Goal: Information Seeking & Learning: Find specific fact

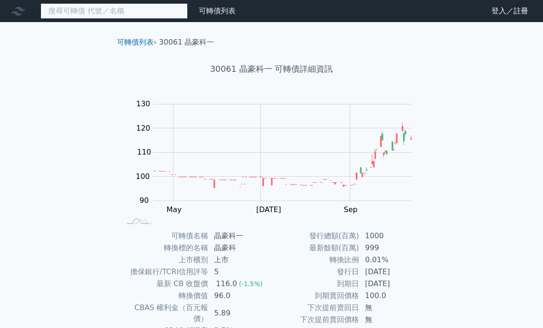
click at [93, 11] on input at bounding box center [113, 11] width 147 height 16
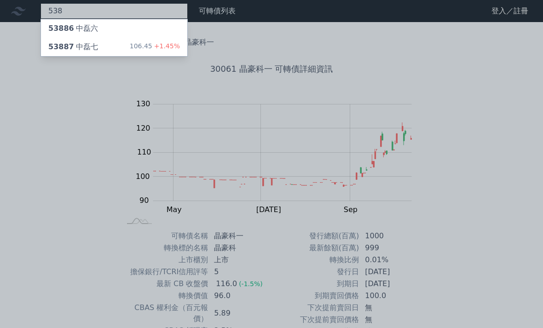
type input "5388"
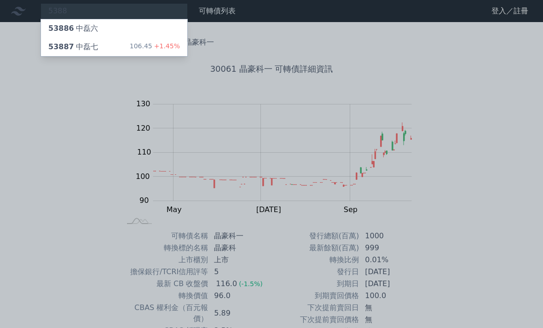
click at [61, 44] on span "53887" at bounding box center [61, 46] width 26 height 9
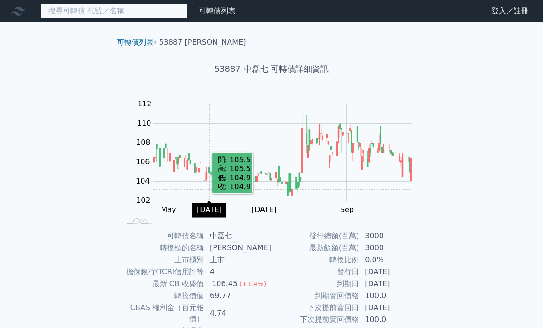
click at [84, 13] on input at bounding box center [113, 11] width 147 height 16
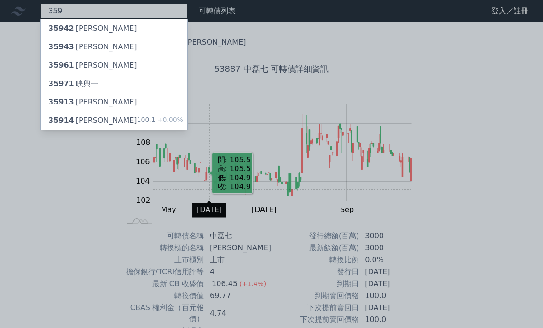
type input "359"
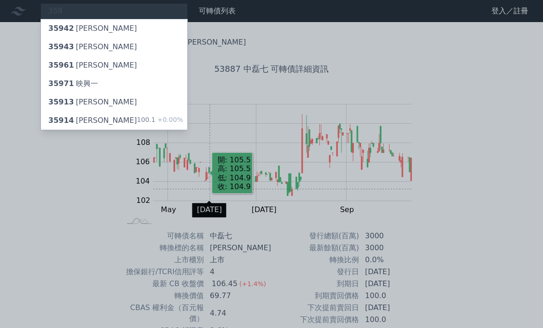
click at [83, 66] on div "35961 [PERSON_NAME]" at bounding box center [92, 65] width 89 height 11
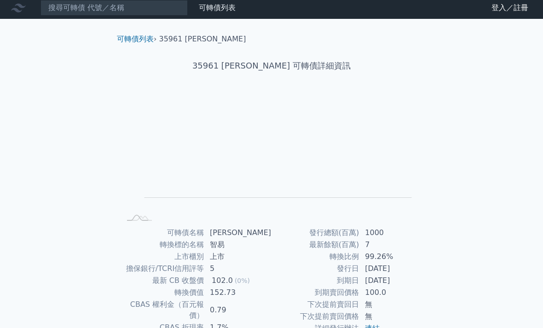
scroll to position [3, 0]
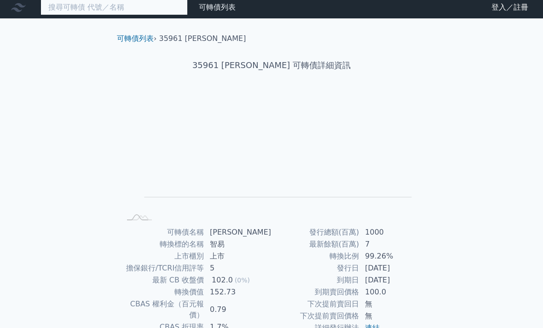
click at [123, 9] on input at bounding box center [113, 8] width 147 height 16
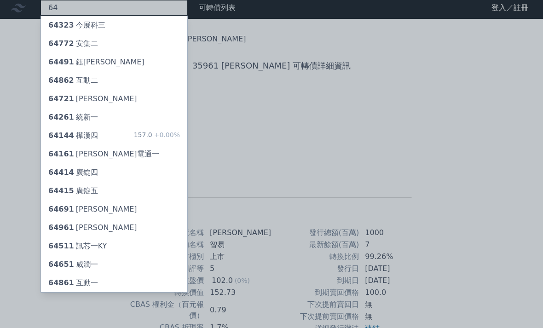
type input "6"
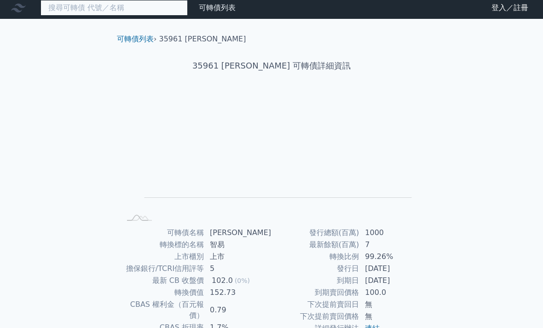
scroll to position [4, 0]
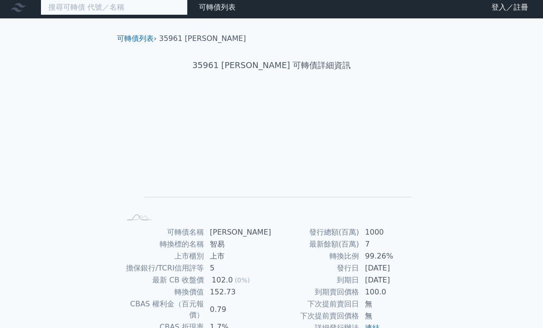
click at [134, 2] on input at bounding box center [113, 8] width 147 height 16
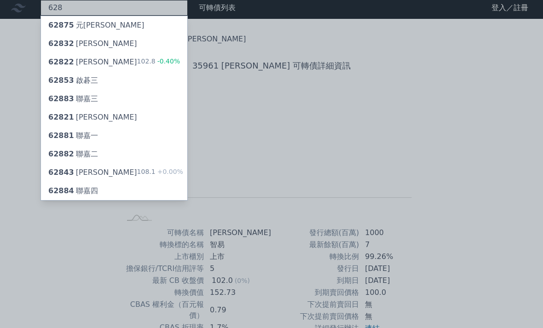
type input "628"
click at [87, 81] on div "62853 啟碁三" at bounding box center [73, 80] width 50 height 11
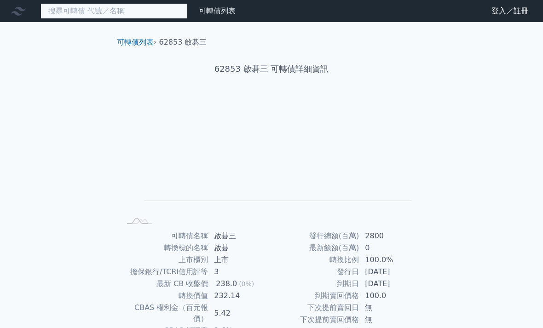
click at [106, 11] on input at bounding box center [113, 11] width 147 height 16
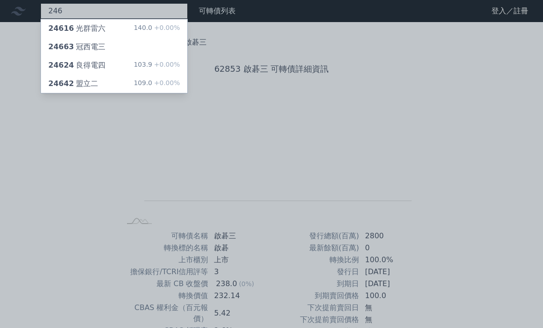
type input "246"
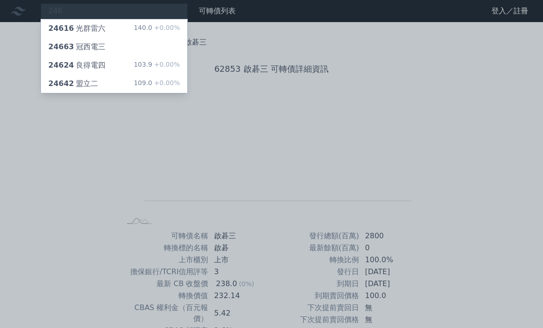
click at [123, 86] on div "24642 盟立二 109.0 +0.00%" at bounding box center [114, 84] width 146 height 18
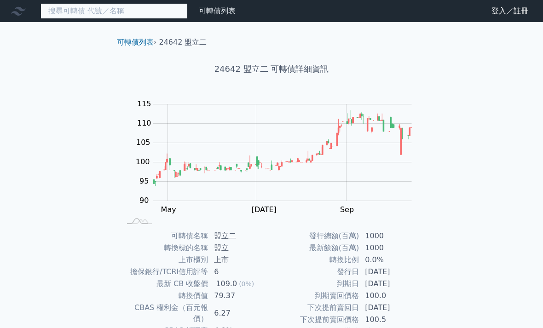
click at [96, 13] on input at bounding box center [113, 11] width 147 height 16
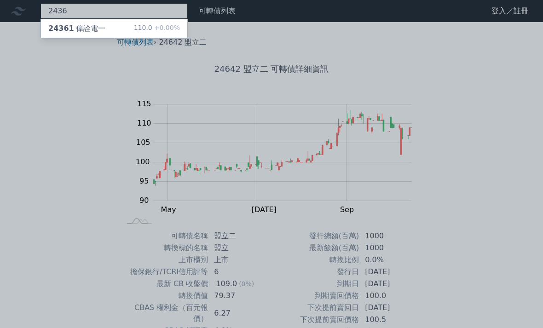
type input "2436"
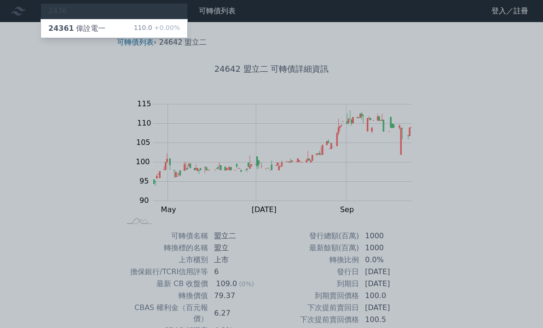
click at [101, 31] on div "24361 偉詮電一" at bounding box center [76, 28] width 57 height 11
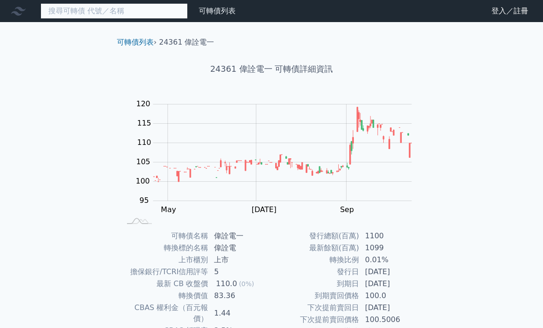
click at [109, 11] on input at bounding box center [113, 11] width 147 height 16
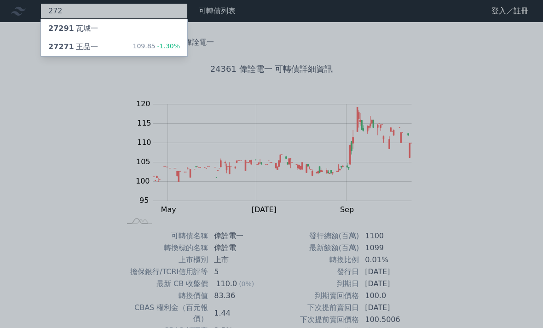
type input "272"
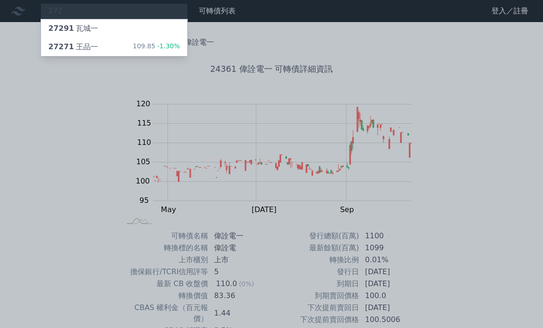
click at [83, 50] on div "27271 [PERSON_NAME]" at bounding box center [73, 46] width 50 height 11
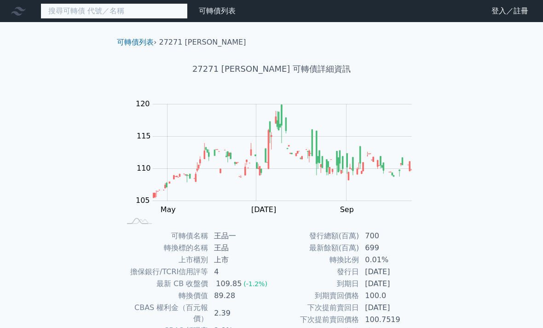
click at [86, 13] on input at bounding box center [113, 11] width 147 height 16
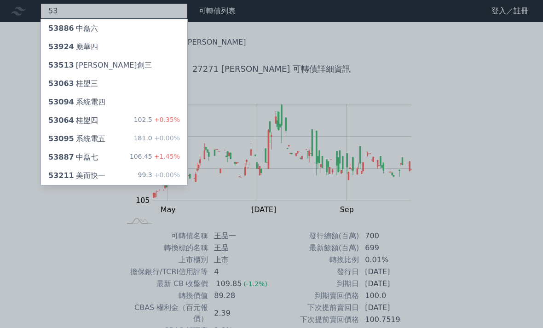
type input "538"
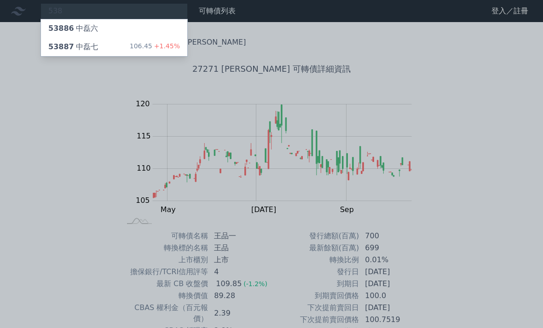
click at [147, 50] on div "106.45 +1.45%" at bounding box center [155, 46] width 50 height 11
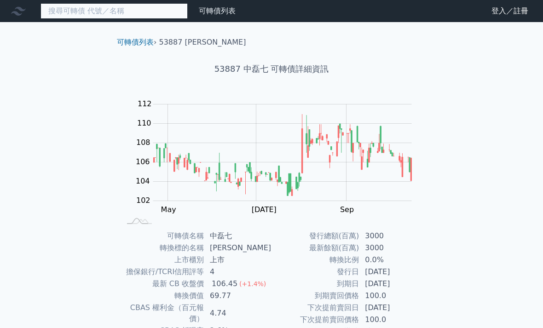
click at [126, 11] on input at bounding box center [113, 11] width 147 height 16
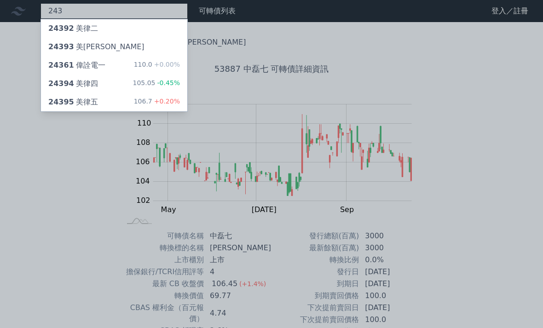
type input "243"
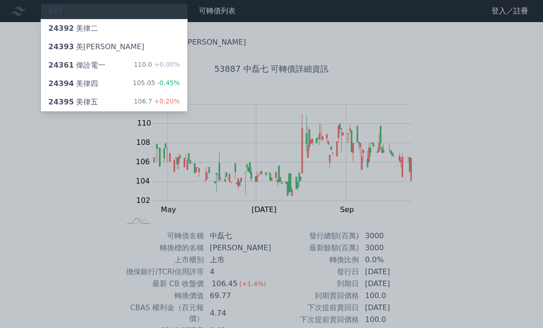
click at [127, 31] on div "24392 美[PERSON_NAME]" at bounding box center [114, 28] width 146 height 18
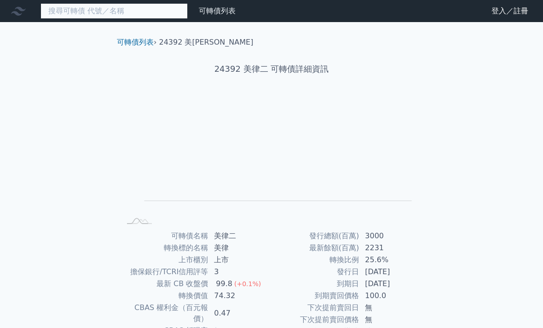
click at [99, 8] on input at bounding box center [113, 11] width 147 height 16
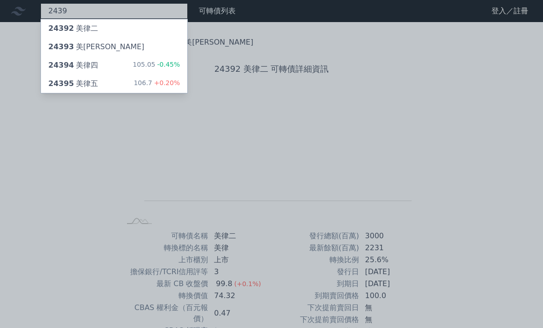
type input "2439"
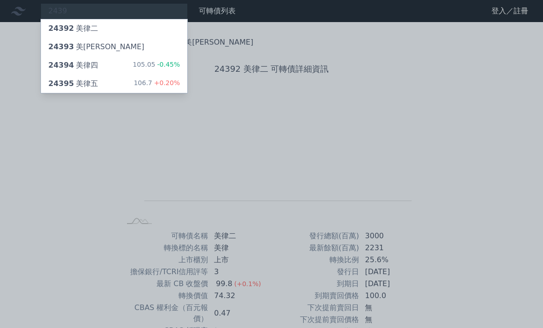
click at [143, 83] on div "106.7 +0.20%" at bounding box center [157, 83] width 46 height 11
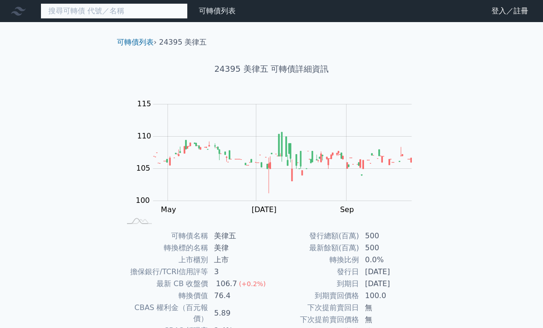
click at [131, 12] on input at bounding box center [113, 11] width 147 height 16
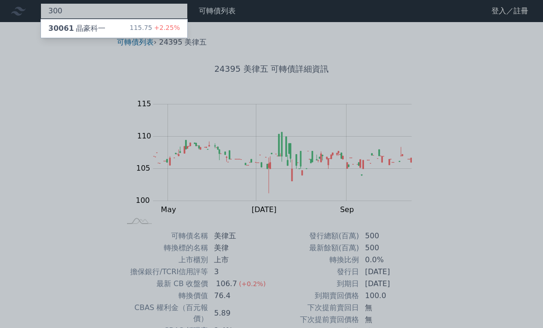
type input "3006"
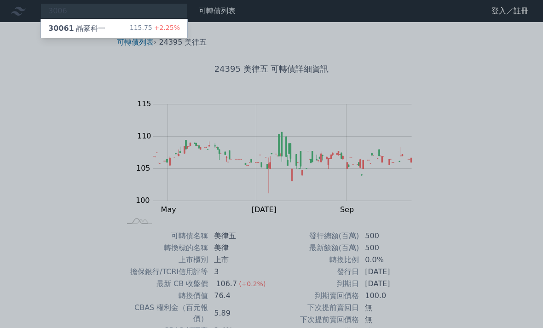
click at [109, 28] on div "30061 晶豪科一 115.75 +2.25%" at bounding box center [114, 28] width 146 height 18
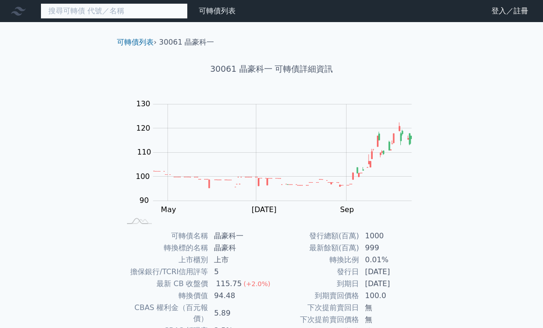
click at [122, 5] on input at bounding box center [113, 11] width 147 height 16
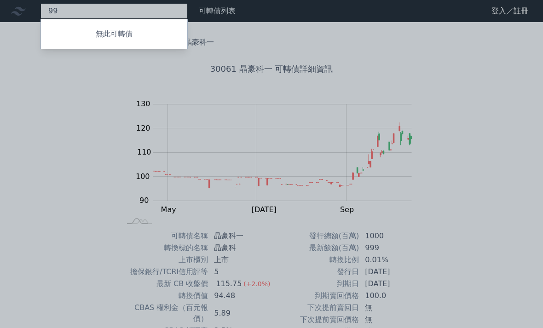
type input "9"
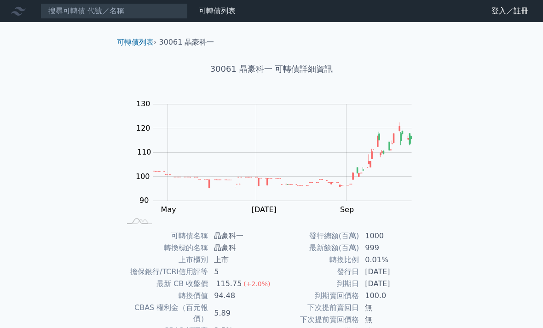
click at [126, 1] on nav "可轉債列表 財務數據 可轉債列表 財務數據 登入／註冊 登入／註冊" at bounding box center [271, 11] width 543 height 22
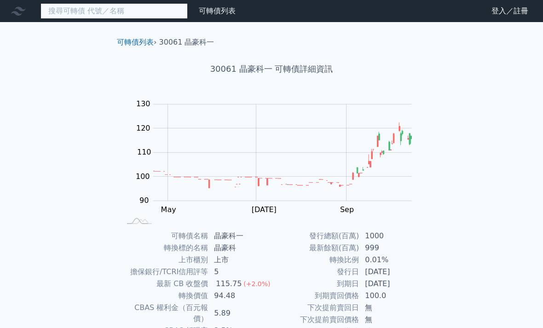
click at [143, 10] on input at bounding box center [113, 11] width 147 height 16
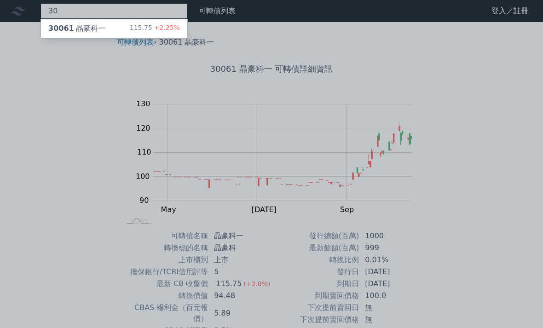
type input "3"
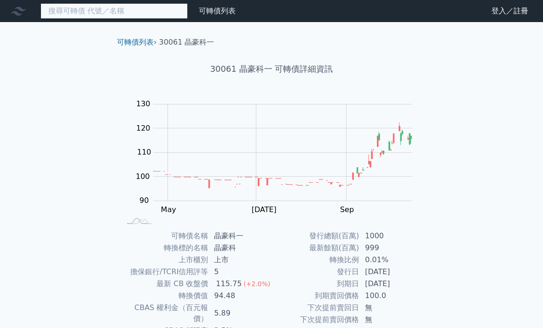
click at [163, 8] on input at bounding box center [113, 11] width 147 height 16
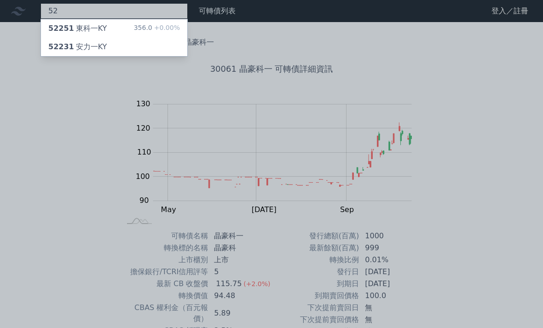
type input "5"
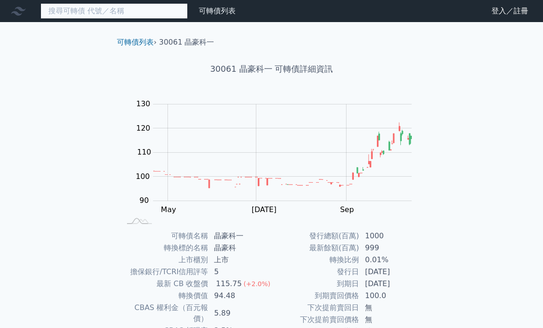
click at [131, 5] on input at bounding box center [113, 11] width 147 height 16
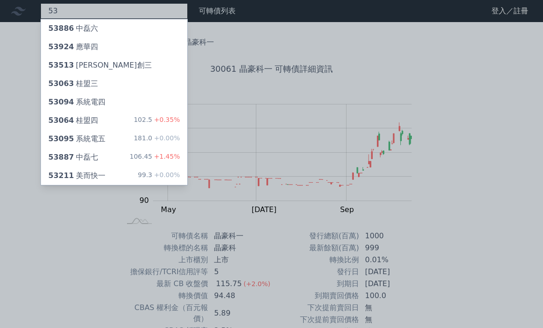
type input "53"
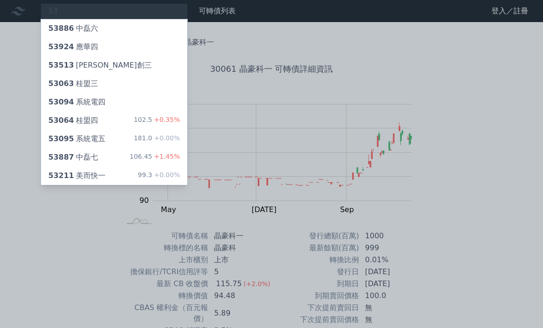
click at [94, 86] on div "53063 桂盟三" at bounding box center [73, 83] width 50 height 11
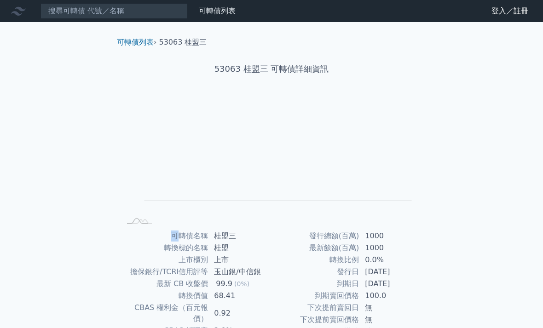
click at [423, 178] on div "Zoom Out L L Chart created using amCharts library" at bounding box center [271, 162] width 324 height 129
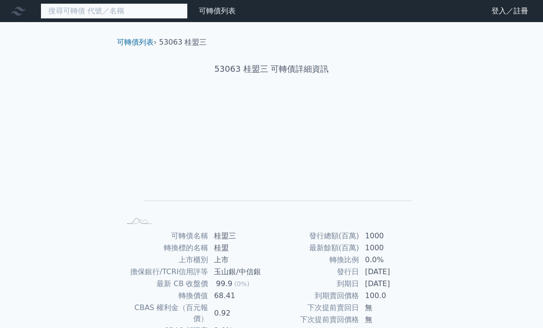
click at [100, 10] on input at bounding box center [113, 11] width 147 height 16
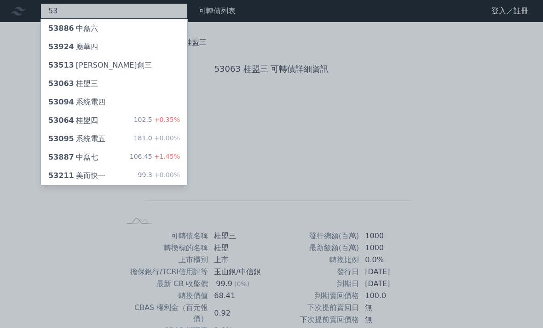
type input "53"
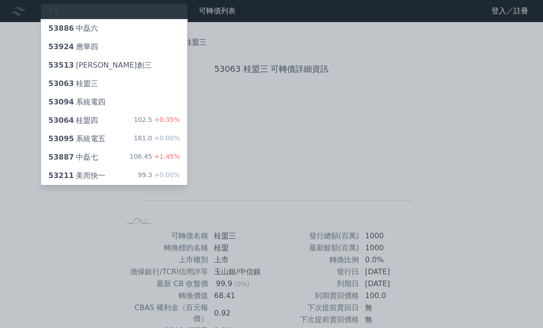
click at [93, 122] on div "53064 桂盟四" at bounding box center [73, 120] width 50 height 11
